Goal: Task Accomplishment & Management: Complete application form

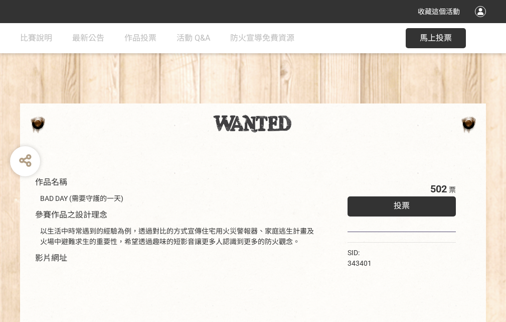
click at [482, 21] on div "收藏這個活動" at bounding box center [253, 11] width 506 height 23
click at [314, 99] on div "作品名稱 BAD DAY (需要守護的一天) 參賽作品之設計理念 以生活中時常遇到的經驗為例，透過對比的方式宣傳住宅用火災警報器、家庭逃生計畫及火場中避難求生…" at bounding box center [253, 234] width 506 height 422
click at [400, 203] on span "投票" at bounding box center [402, 206] width 16 height 10
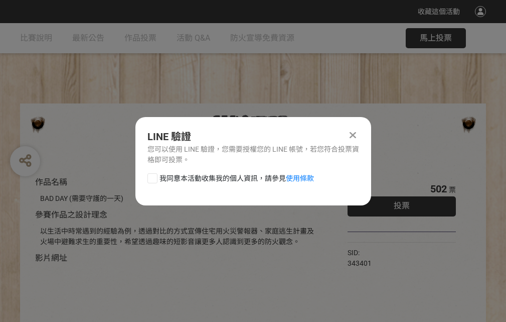
click at [152, 176] on div at bounding box center [153, 178] width 10 height 10
checkbox input "true"
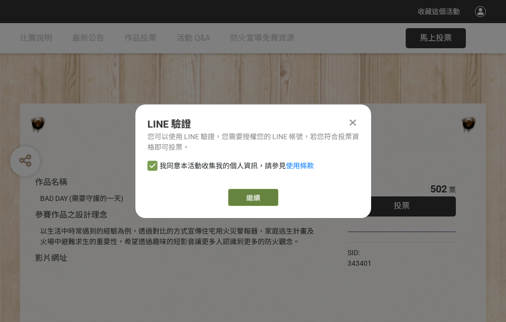
click at [252, 197] on link "繼續" at bounding box center [253, 197] width 50 height 17
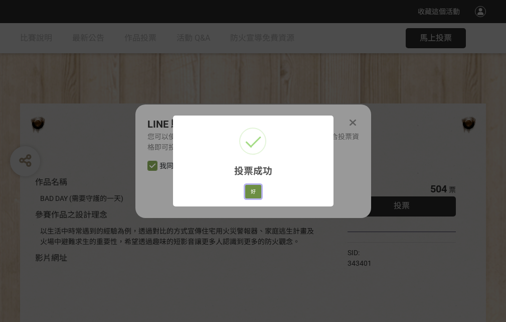
click at [250, 190] on button "好" at bounding box center [253, 192] width 16 height 14
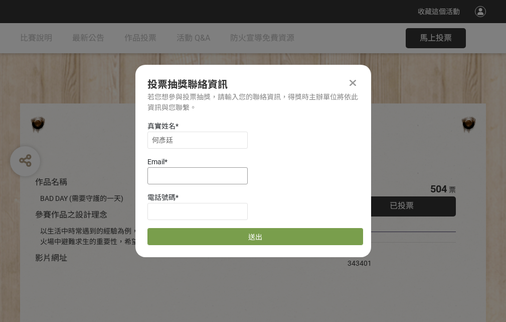
click at [201, 175] on input at bounding box center [198, 175] width 100 height 17
type input "[EMAIL_ADDRESS][DOMAIN_NAME]"
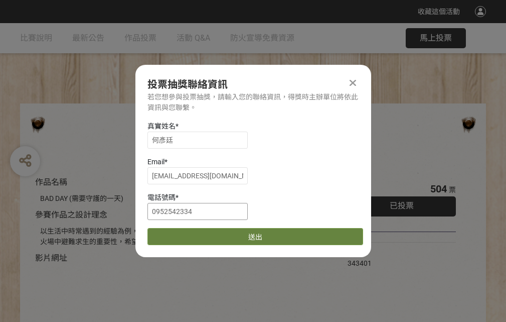
type input "0952542334"
click at [176, 233] on button "送出" at bounding box center [256, 236] width 216 height 17
